Goal: Task Accomplishment & Management: Manage account settings

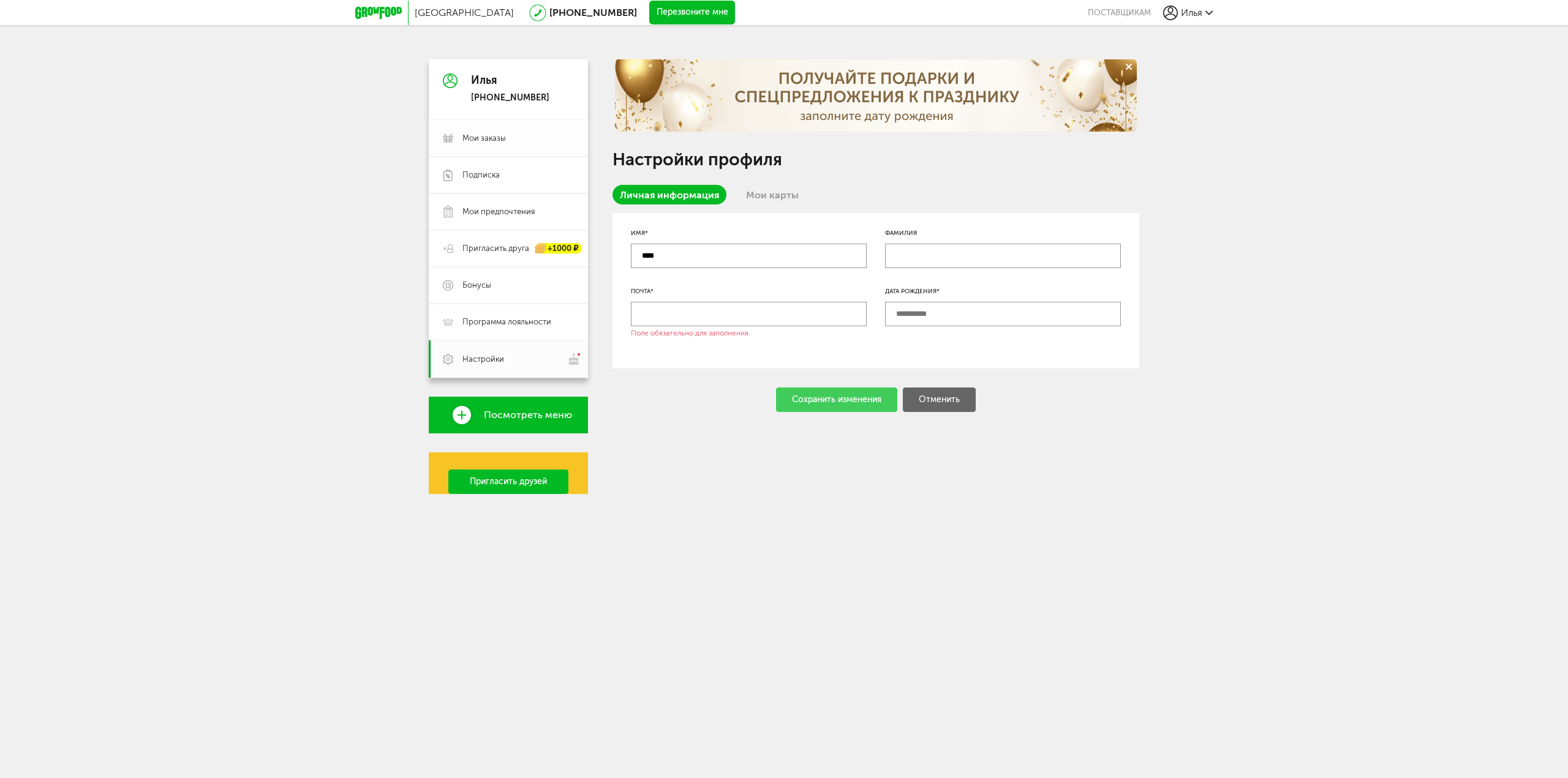
click at [475, 138] on span "Мои заказы" at bounding box center [484, 138] width 43 height 11
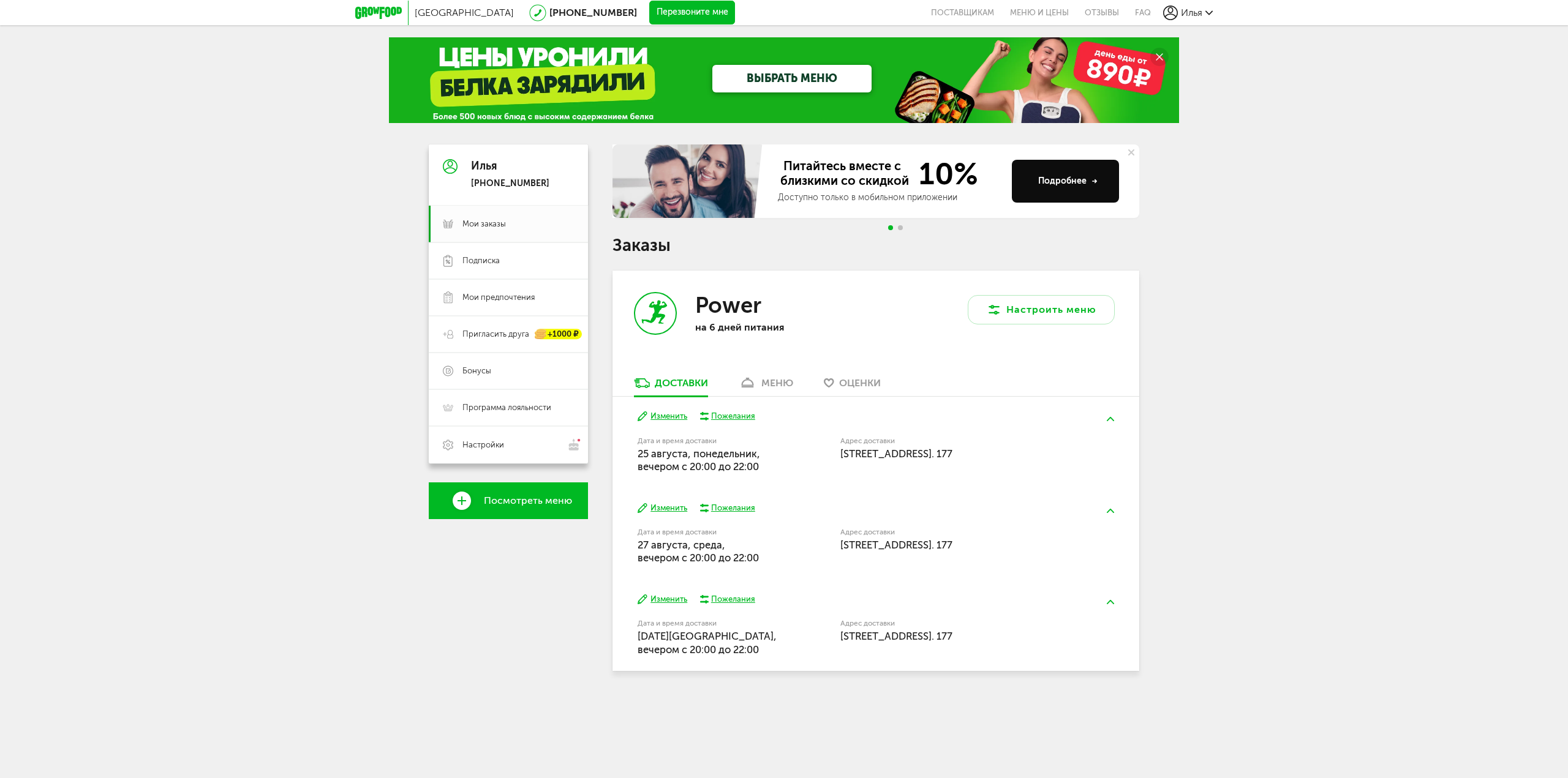
click at [655, 416] on button "Изменить" at bounding box center [662, 416] width 50 height 12
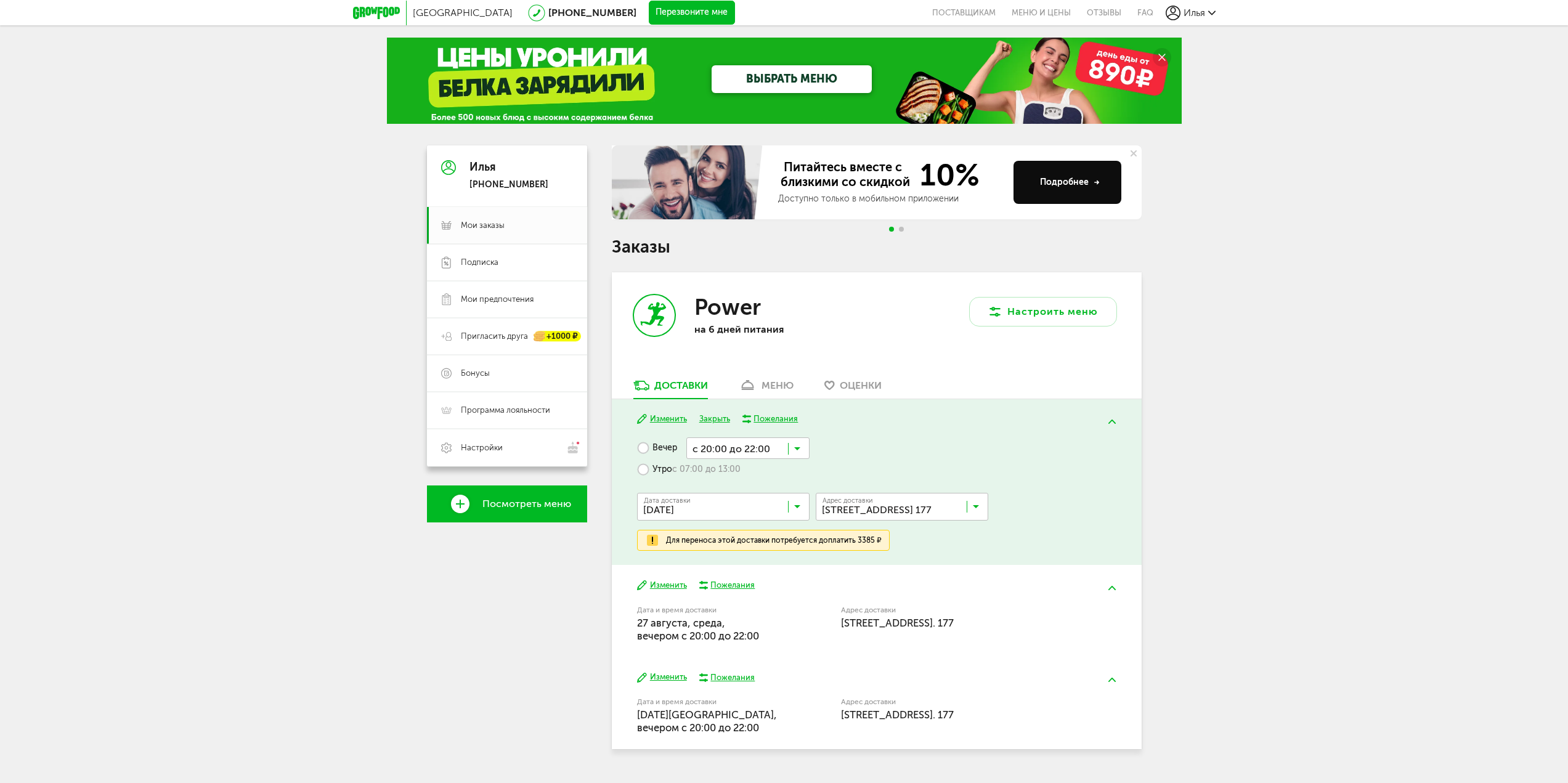
click at [657, 470] on label "Утро с 07:00 до 13:00" at bounding box center [689, 469] width 104 height 22
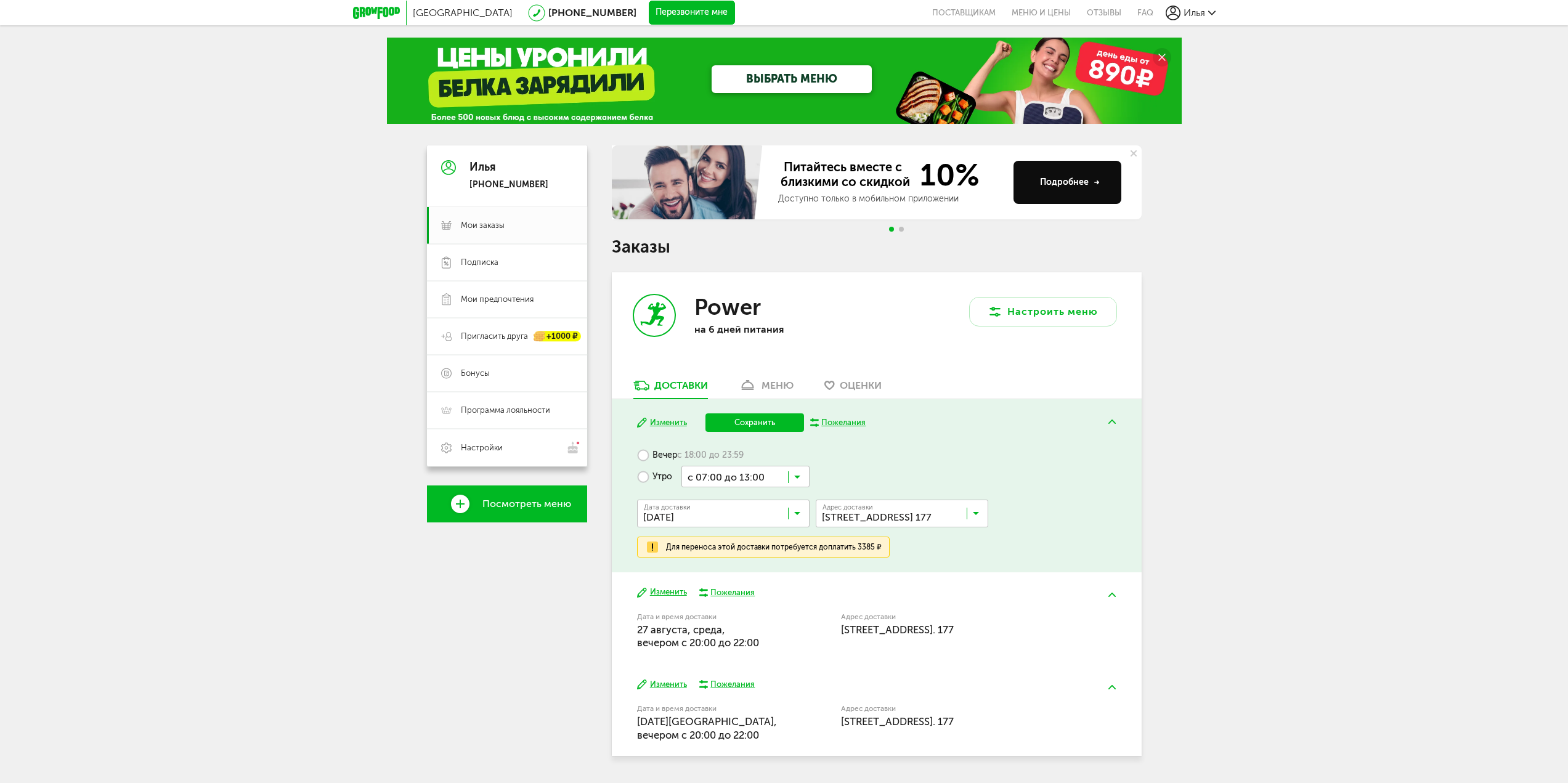
click at [670, 593] on button "Изменить" at bounding box center [662, 592] width 50 height 12
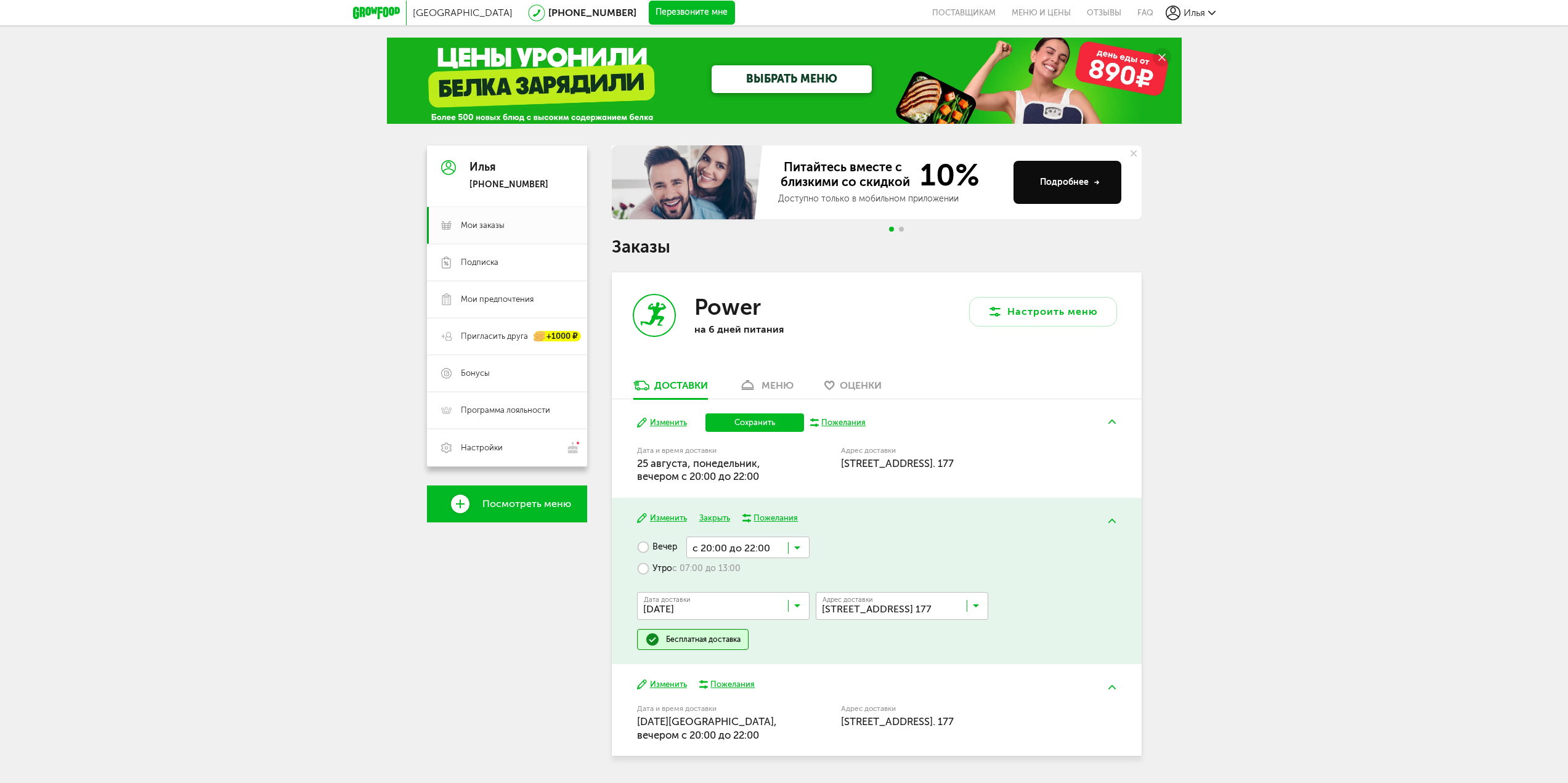
click at [656, 424] on button "Изменить" at bounding box center [662, 423] width 50 height 12
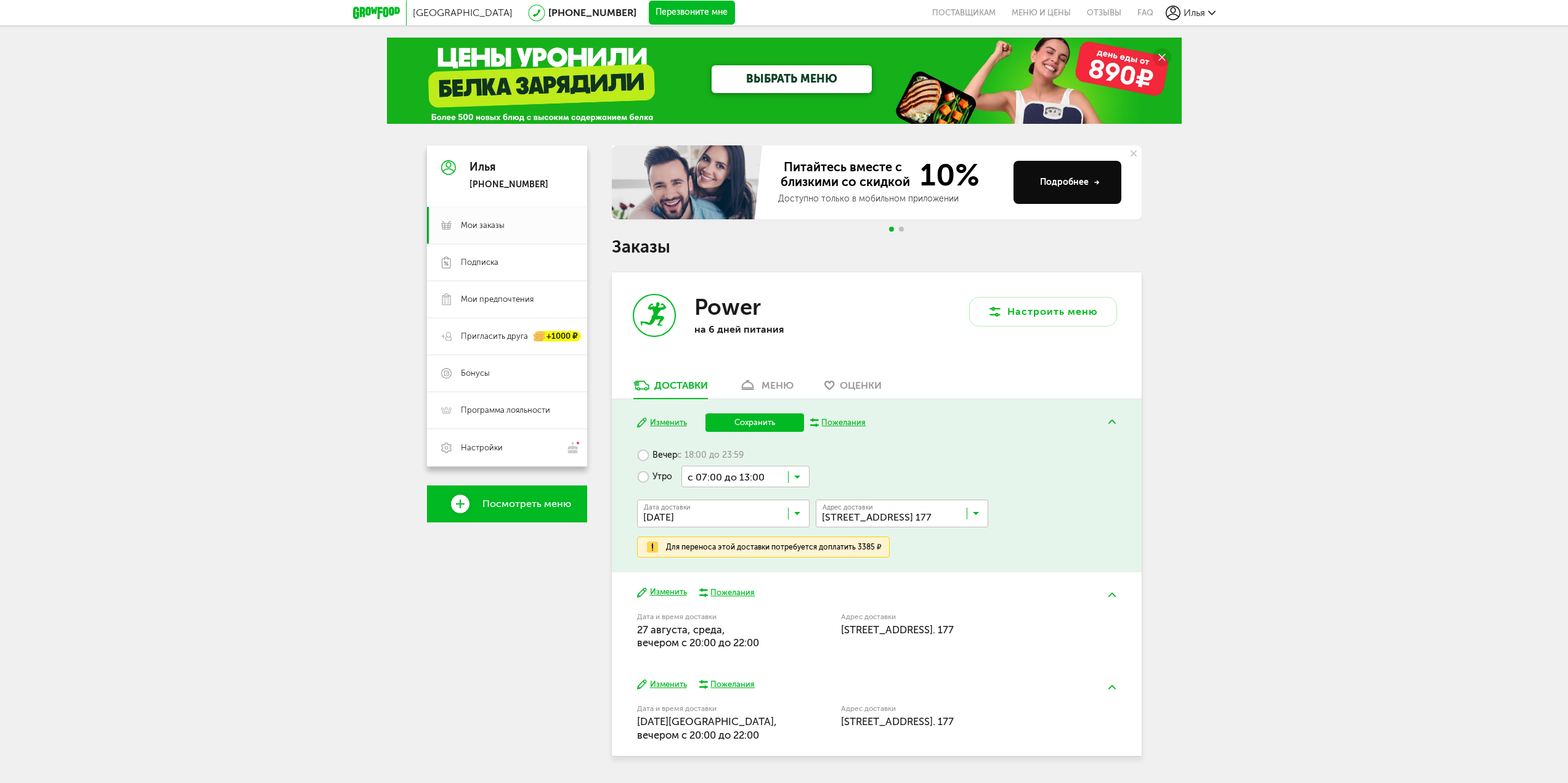
click at [660, 456] on label "Вечер с 18:00 до 23:59" at bounding box center [690, 455] width 107 height 22
click at [664, 421] on button "Изменить" at bounding box center [662, 423] width 50 height 12
click at [1112, 429] on button at bounding box center [1112, 421] width 32 height 29
